Goal: Task Accomplishment & Management: Complete application form

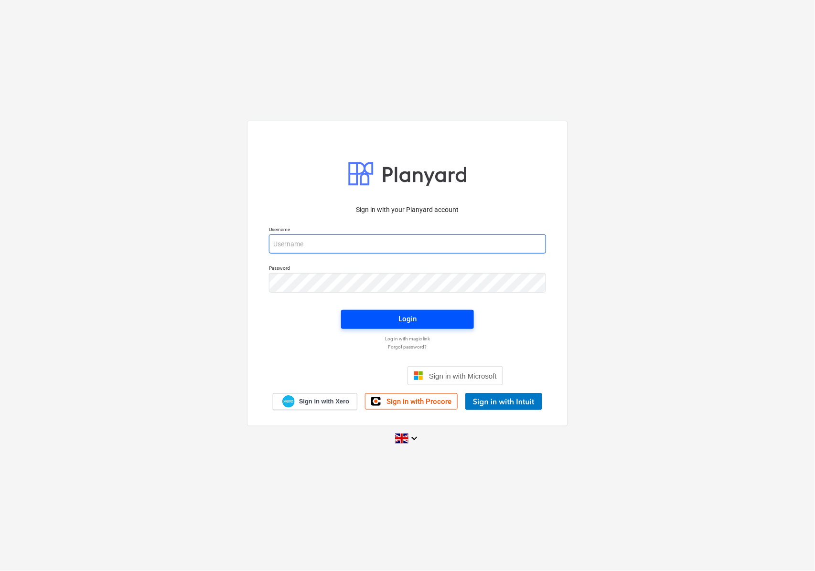
type input "[EMAIL_ADDRESS][DOMAIN_NAME]"
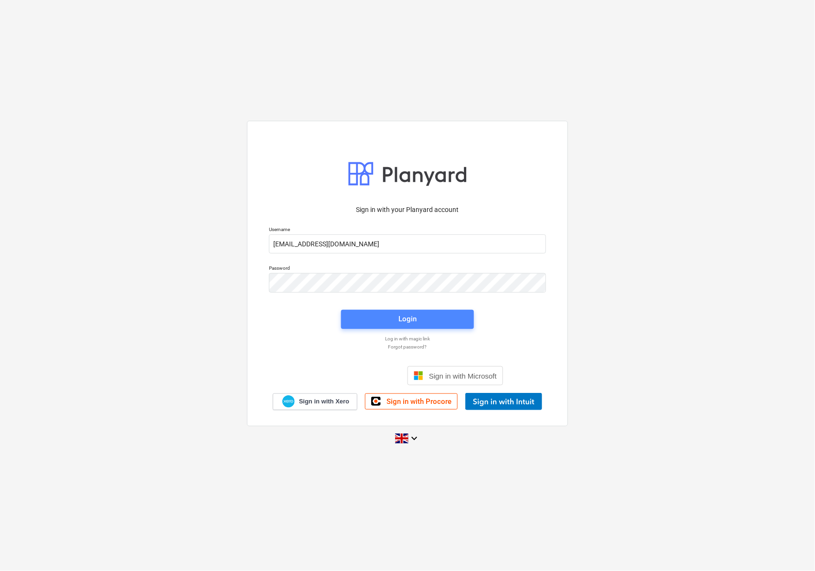
click at [406, 324] on div "Login" at bounding box center [407, 319] width 18 height 12
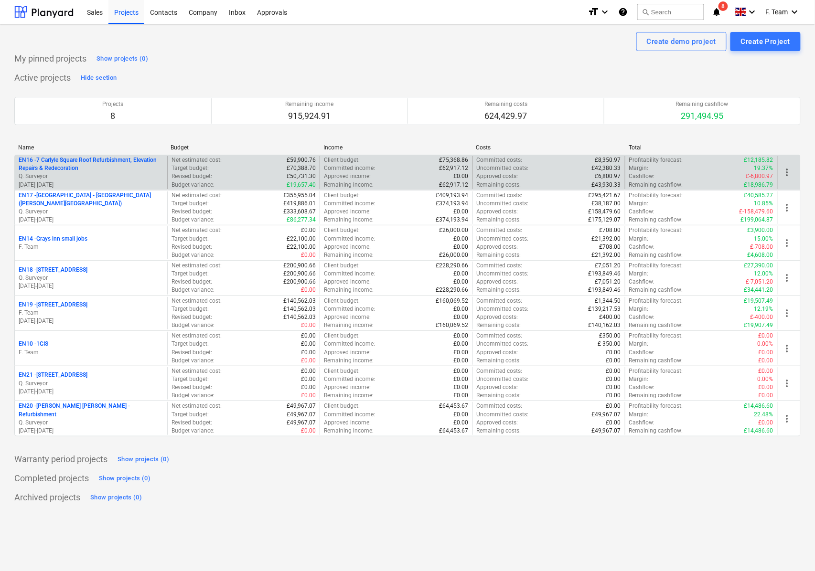
click at [113, 172] on p "EN16 - 7 Carlyle Square Roof Refurbishment, Elevation Repairs & Redecoration" at bounding box center [91, 164] width 145 height 16
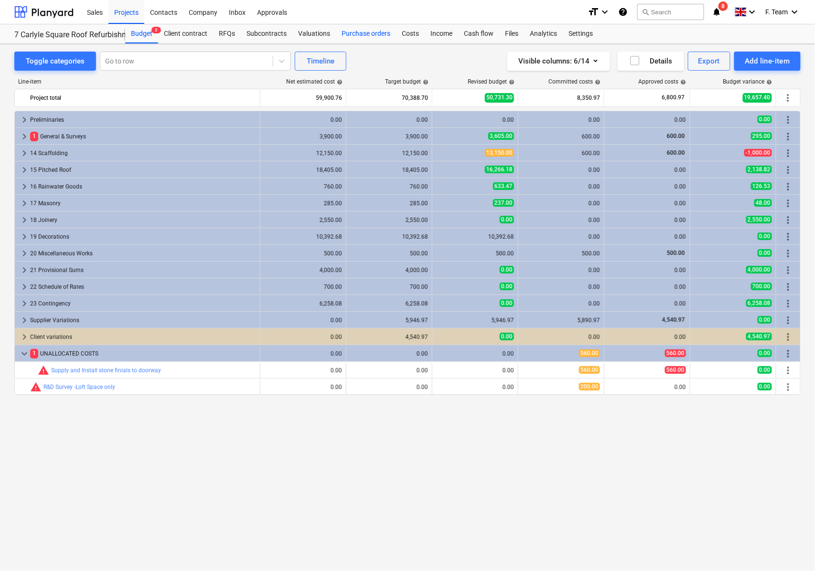
click at [362, 31] on div "Purchase orders" at bounding box center [366, 33] width 60 height 19
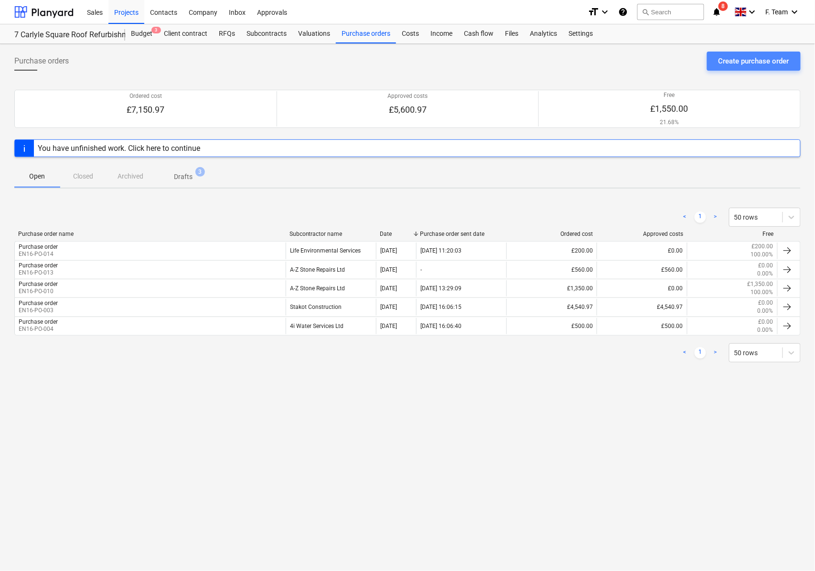
click at [720, 66] on div "Create purchase order" at bounding box center [754, 61] width 71 height 12
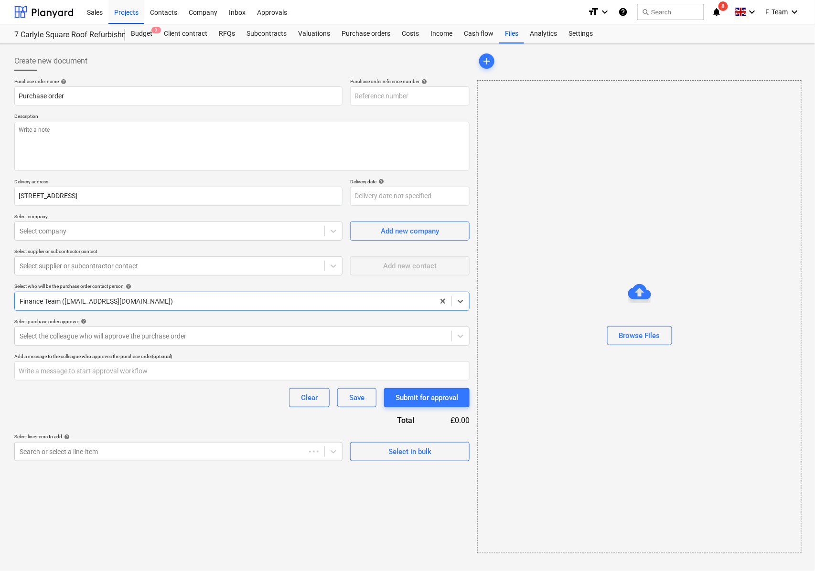
type textarea "x"
type input "EN16-PO-015"
click at [69, 134] on textarea at bounding box center [241, 146] width 455 height 49
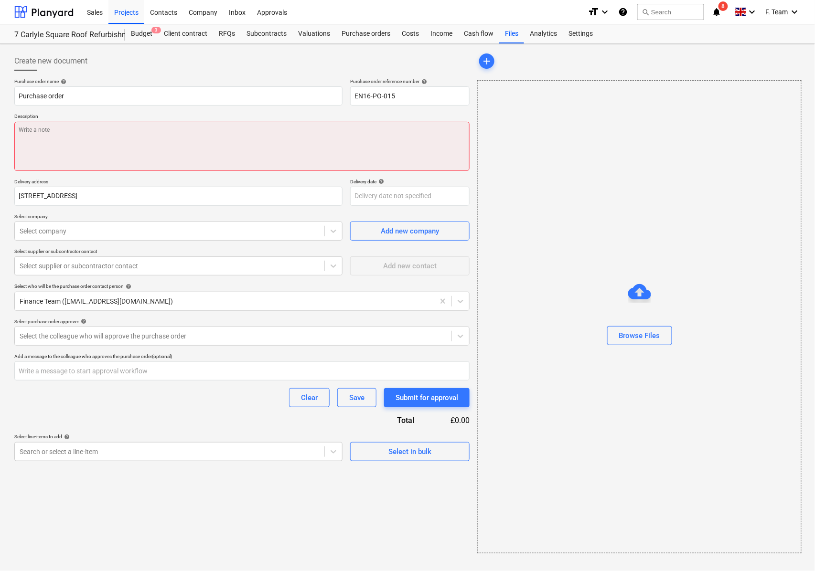
click at [88, 135] on textarea at bounding box center [241, 146] width 455 height 49
paste textarea "• Supply and fit un-vented cylinder, drain down and remove existing water tanks…"
type textarea "x"
type textarea "• Supply and fit un-vented cylinder, drain down and remove existing water tanks…"
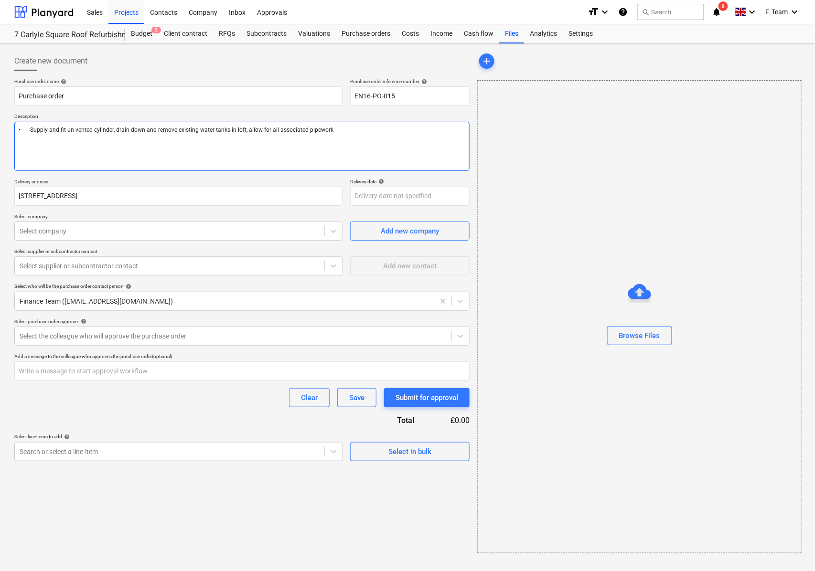
click at [31, 130] on textarea "• Supply and fit un-vented cylinder, drain down and remove existing water tanks…" at bounding box center [241, 146] width 455 height 49
type textarea "x"
type textarea "•Supply and fit un-vented cylinder, drain down and remove existing water tanks …"
type textarea "x"
type textarea "Supply and fit un-vented cylinder, drain down and remove existing water tanks i…"
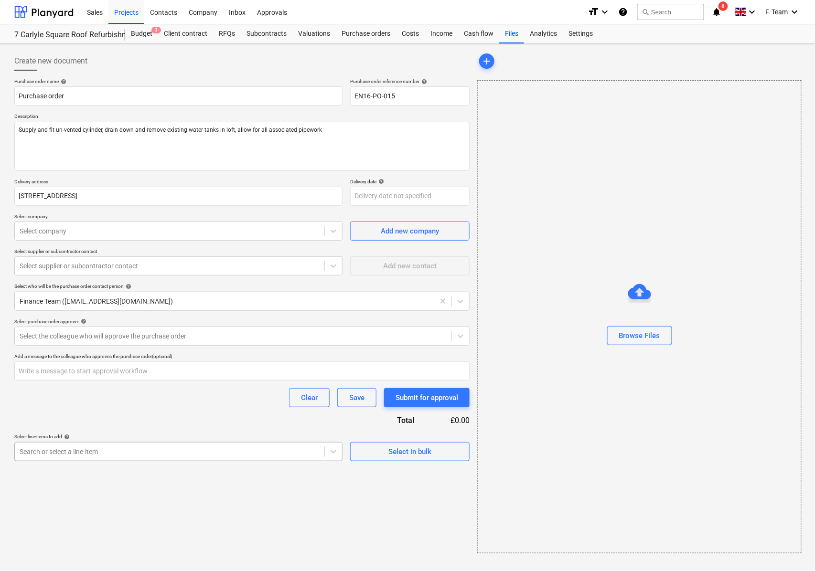
click at [272, 450] on div at bounding box center [170, 452] width 300 height 10
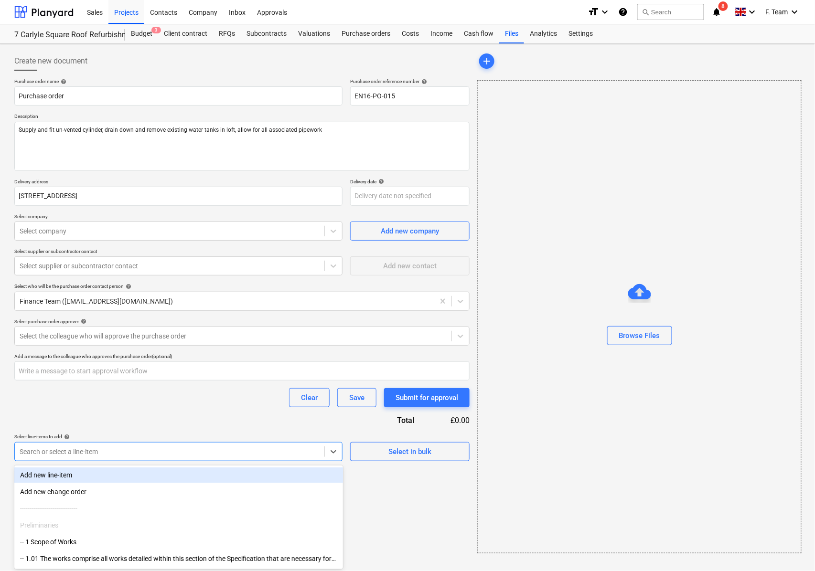
click at [96, 473] on div "Add new line-item" at bounding box center [178, 475] width 329 height 15
type textarea "x"
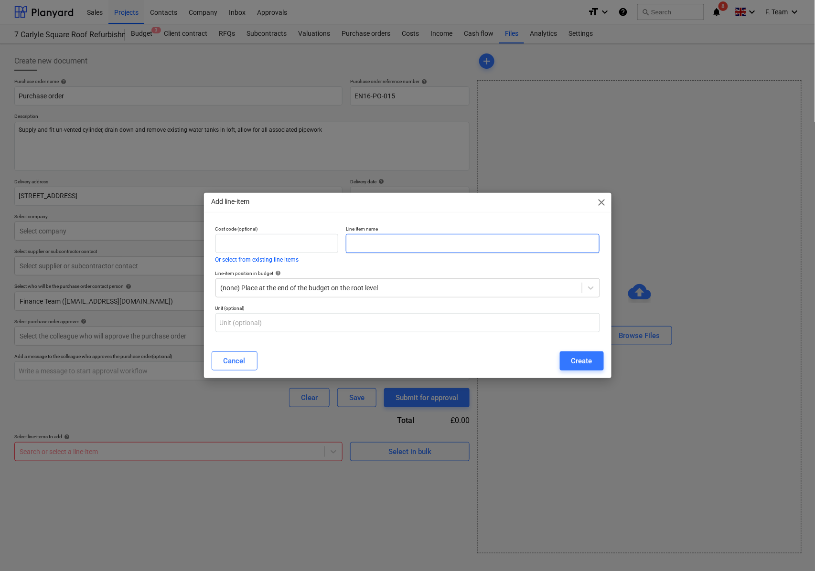
click at [371, 247] on input "text" at bounding box center [473, 243] width 254 height 19
paste input "• Supply and fit un-vented cylinder, drain down and remove existing water tanks…"
type input "• Supply and fit un-vented cylinder, drain down and remove existing water tanks…"
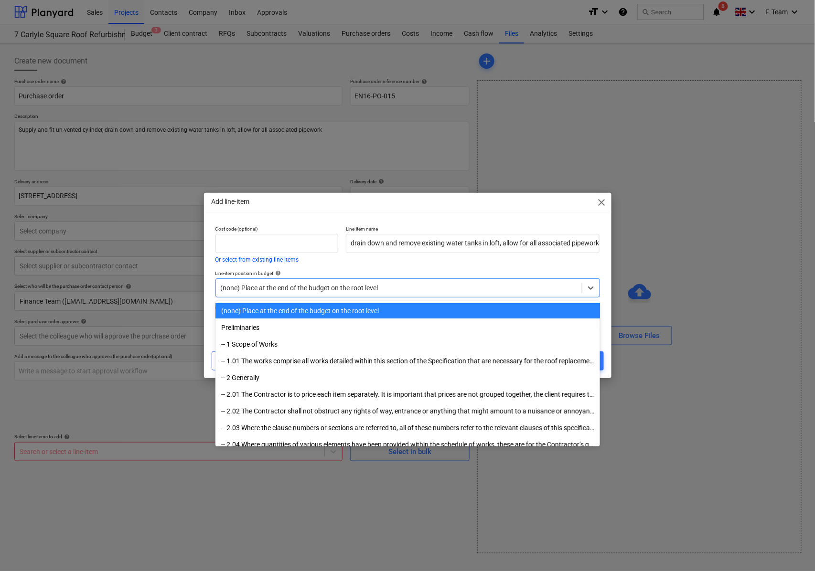
click at [498, 289] on div at bounding box center [399, 288] width 356 height 10
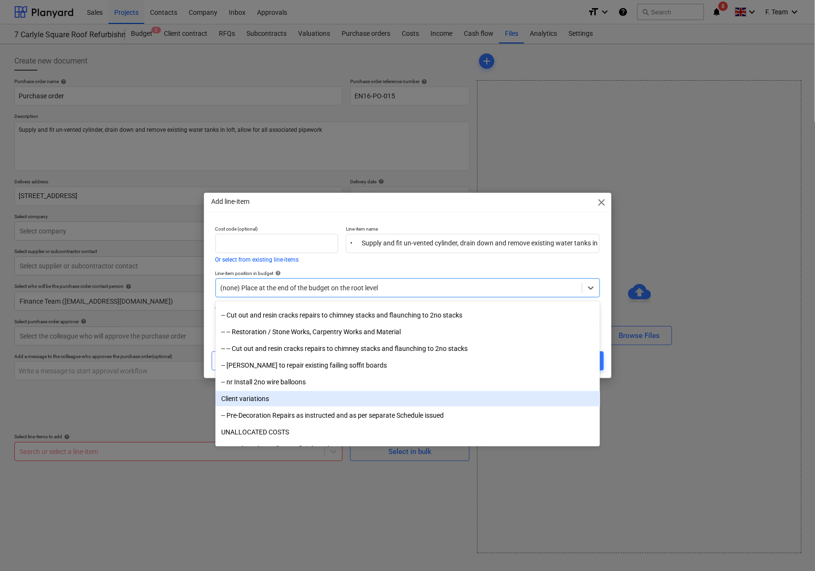
scroll to position [2449, 0]
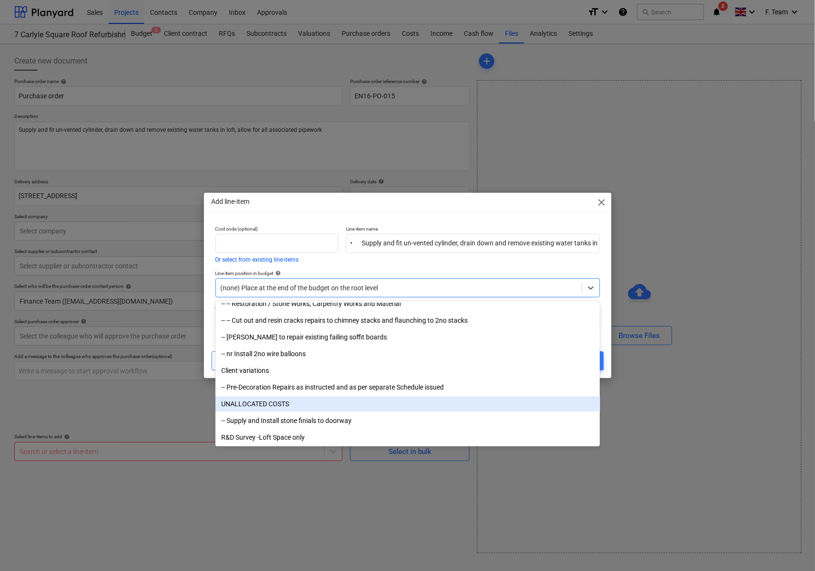
click at [289, 405] on div "UNALLOCATED COSTS" at bounding box center [407, 404] width 385 height 15
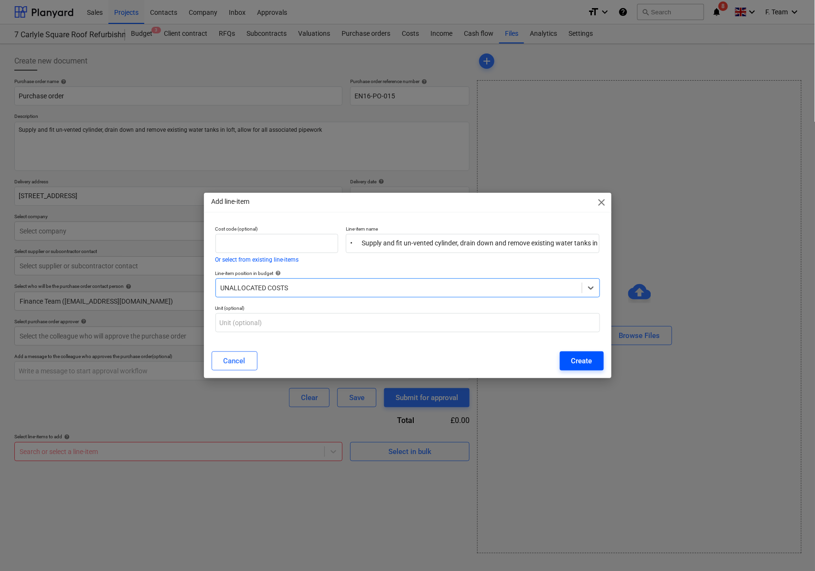
click at [581, 361] on div "Create" at bounding box center [581, 361] width 21 height 12
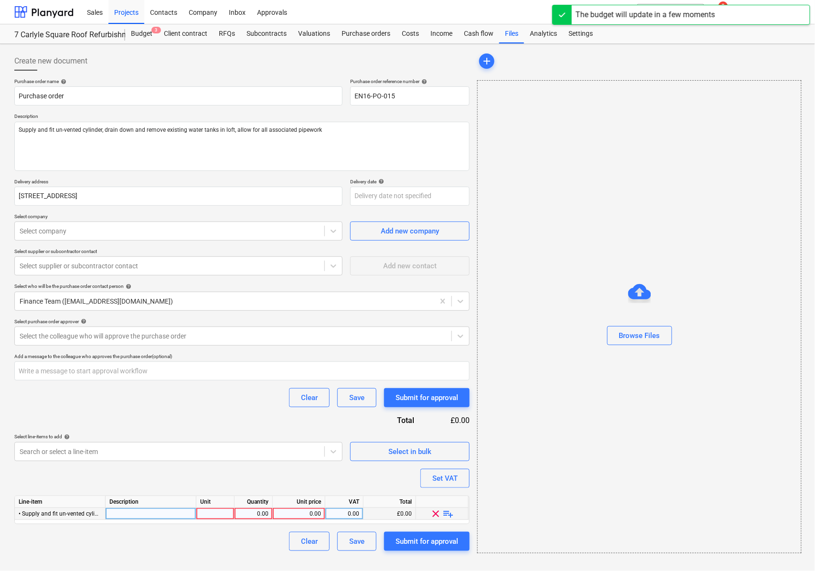
type textarea "x"
click at [214, 514] on div at bounding box center [215, 514] width 38 height 12
click at [167, 514] on div at bounding box center [151, 514] width 91 height 12
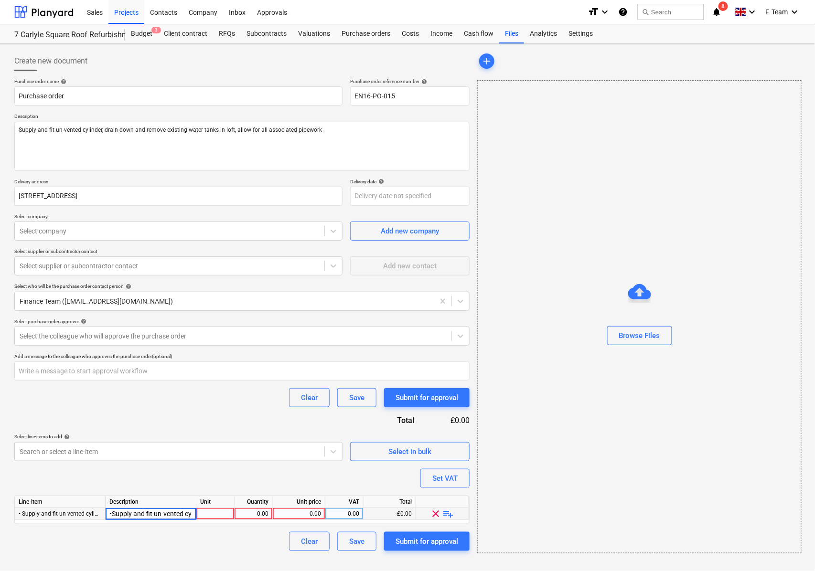
type input "Supply and fit un-vented cylinder, drain down and remove existing water tanks i…"
type textarea "x"
type input "4800"
type textarea "x"
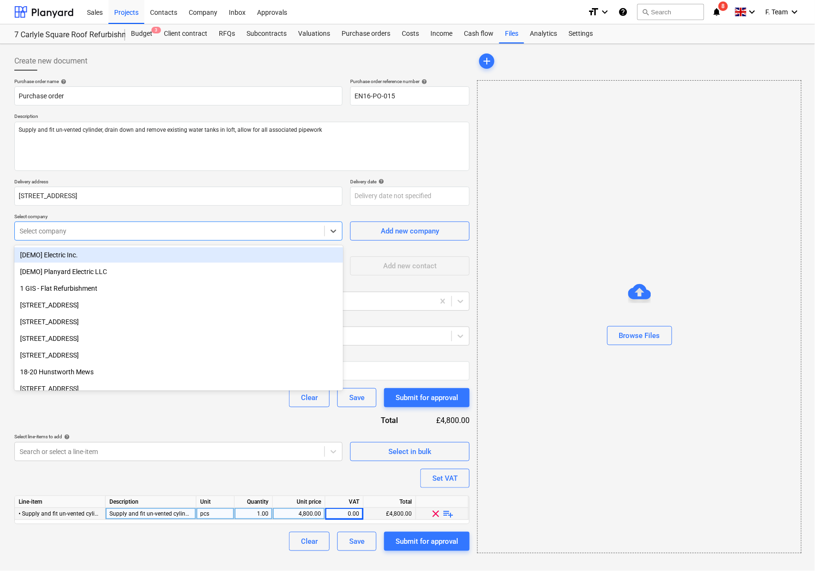
click at [50, 234] on div at bounding box center [170, 231] width 300 height 10
type input "wr"
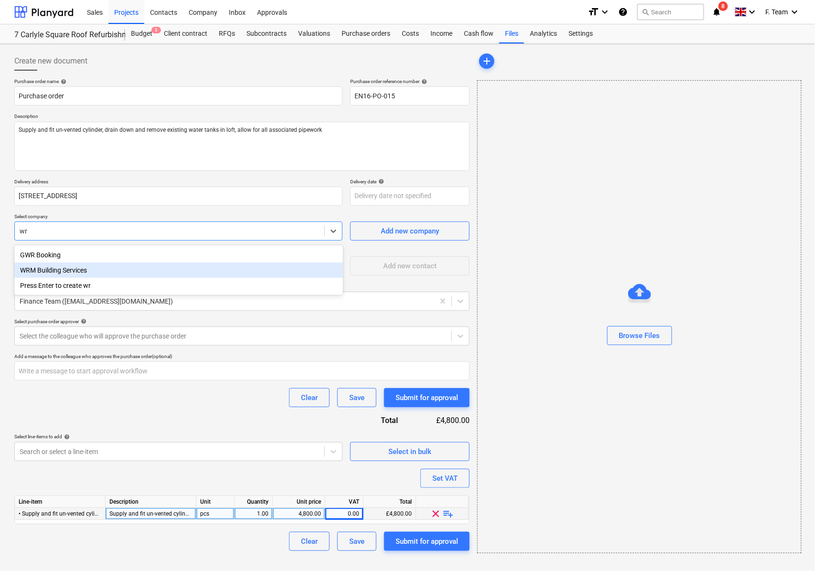
click at [98, 268] on div "WRM Building Services" at bounding box center [178, 270] width 329 height 15
type textarea "x"
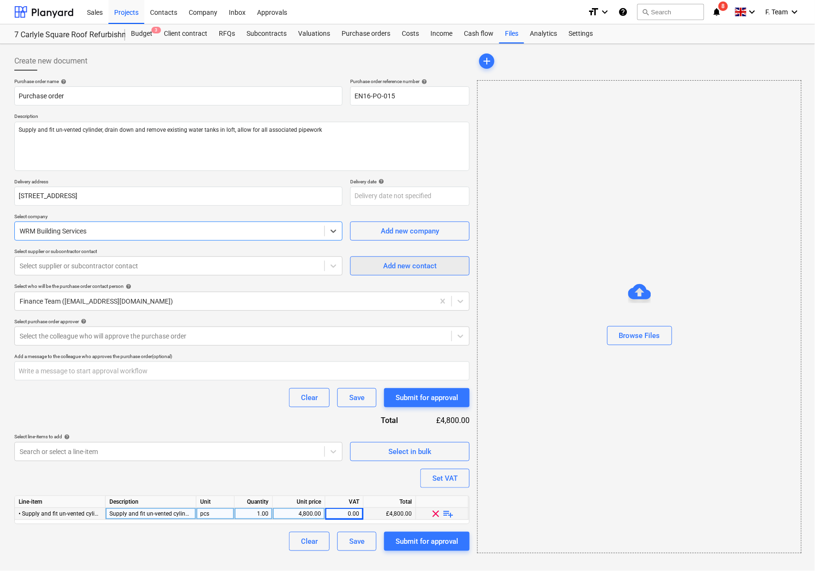
click at [449, 272] on span "Add new contact" at bounding box center [410, 266] width 96 height 12
type textarea "x"
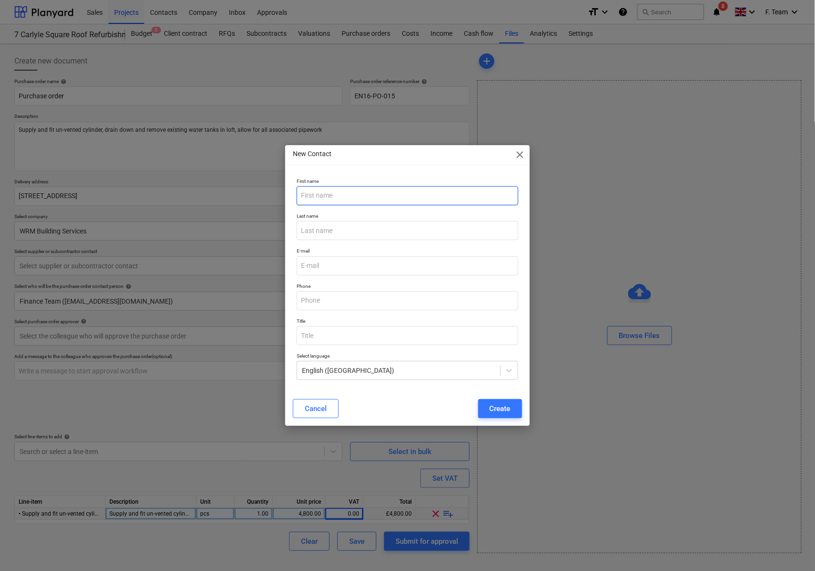
click at [345, 195] on input "text" at bounding box center [408, 195] width 222 height 19
type input "w"
type input "[PERSON_NAME]"
click at [349, 264] on input "email" at bounding box center [408, 266] width 222 height 19
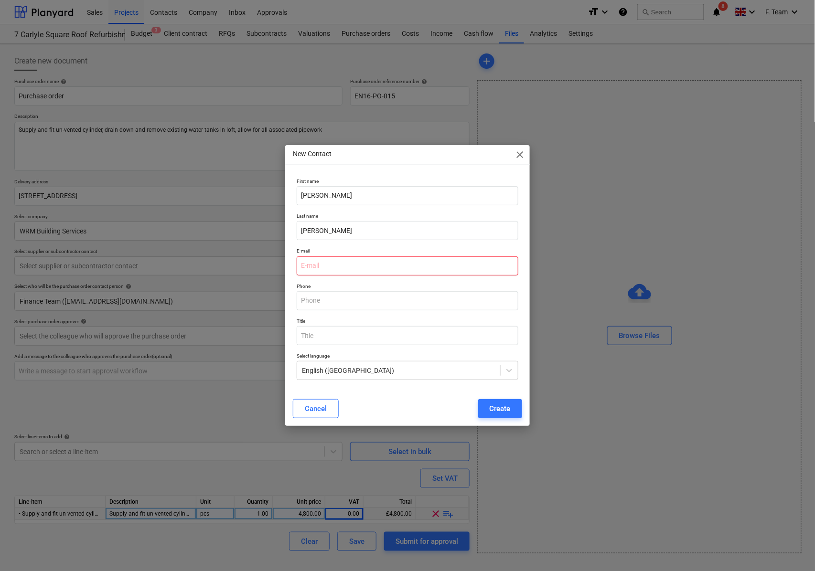
type textarea "x"
paste input "[PERSON_NAME][EMAIL_ADDRESS][DOMAIN_NAME]"
type input "[PERSON_NAME][EMAIL_ADDRESS][DOMAIN_NAME]"
click at [504, 408] on div "Create" at bounding box center [500, 409] width 21 height 12
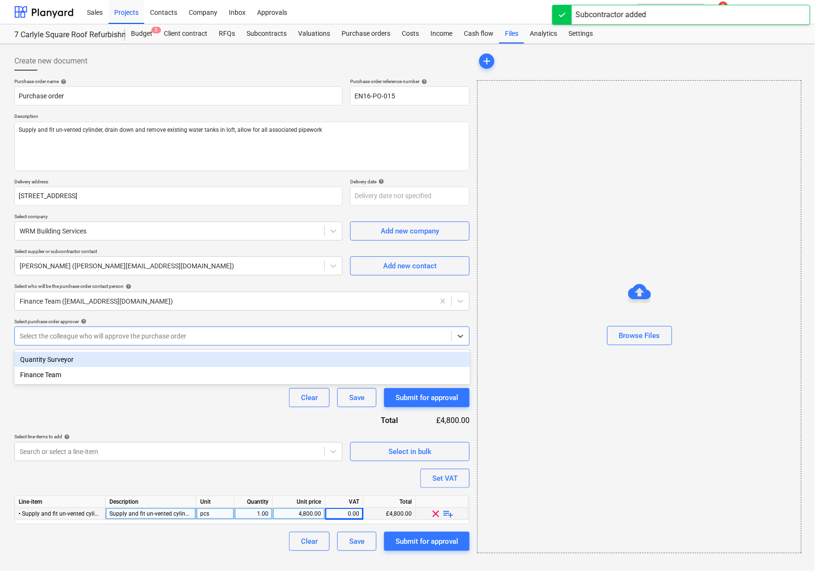
click at [88, 341] on div at bounding box center [233, 337] width 427 height 10
click at [72, 361] on div "Quantity Surveyor" at bounding box center [242, 359] width 456 height 15
click at [105, 414] on div "Purchase order name help Purchase order Purchase order reference number help EN…" at bounding box center [241, 314] width 455 height 473
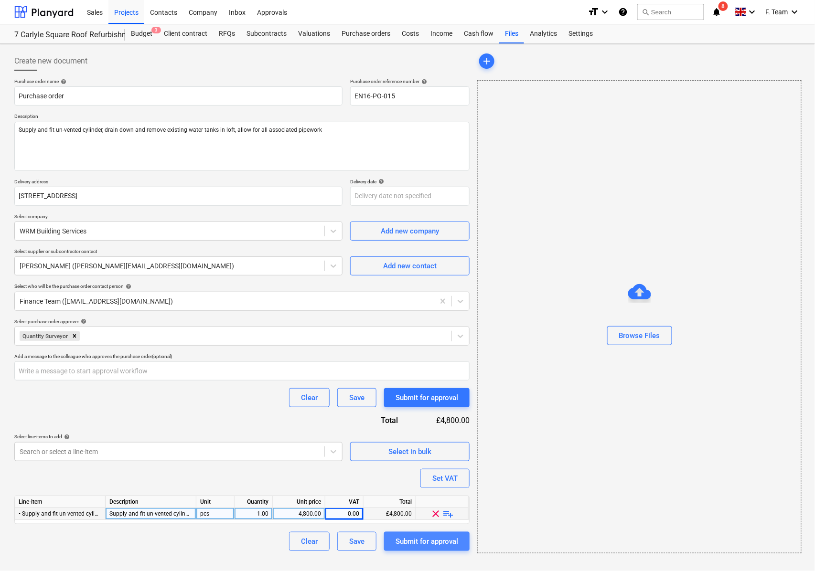
click at [416, 542] on div "Submit for approval" at bounding box center [427, 542] width 63 height 12
type textarea "x"
